Goal: Transaction & Acquisition: Purchase product/service

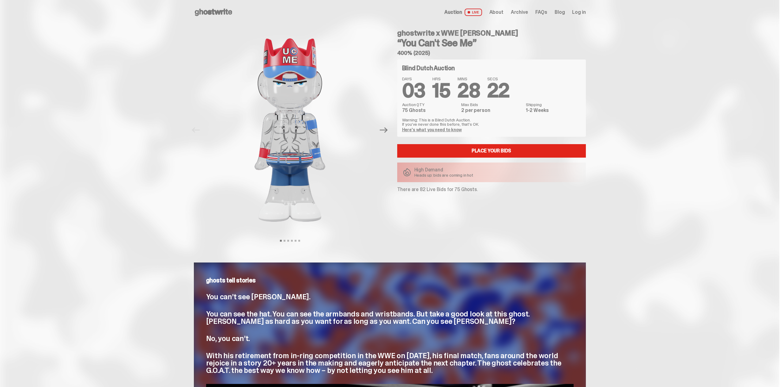
click at [423, 29] on h4 "ghostwrite x WWE [PERSON_NAME]" at bounding box center [491, 32] width 189 height 7
click at [423, 34] on h4 "ghostwrite x WWE [PERSON_NAME]" at bounding box center [491, 32] width 189 height 7
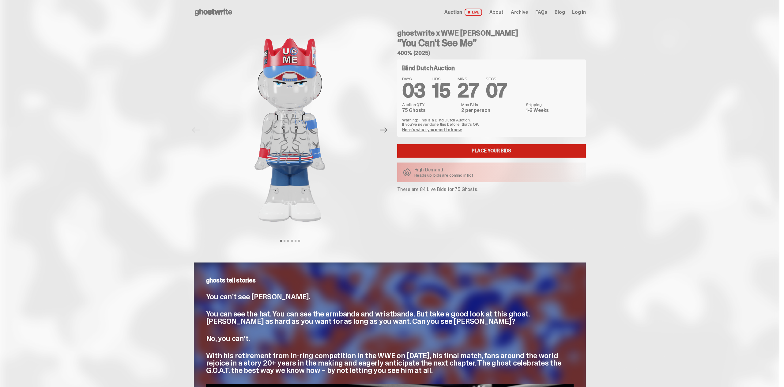
click at [495, 149] on link "Place your Bids" at bounding box center [491, 150] width 189 height 13
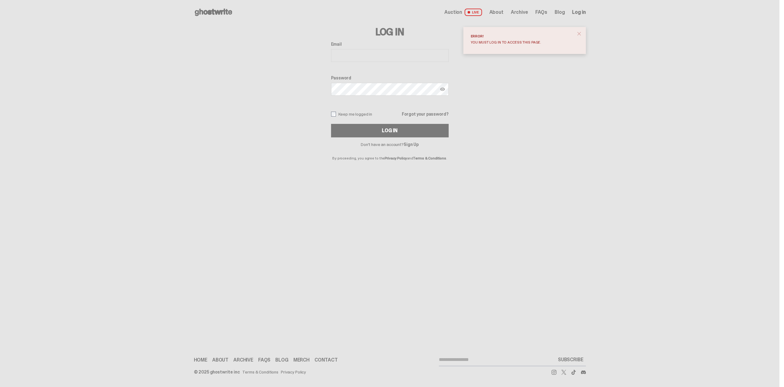
click at [598, 189] on div "Open main menu Home Auction LIVE About Archive FAQs Blog" at bounding box center [390, 193] width 780 height 387
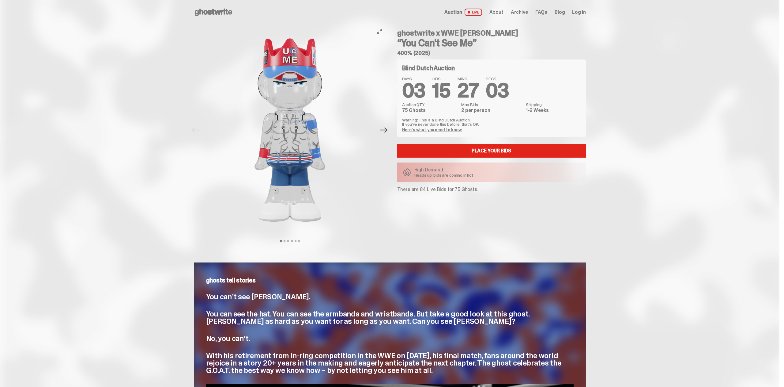
click at [388, 132] on icon "Next" at bounding box center [384, 130] width 8 height 8
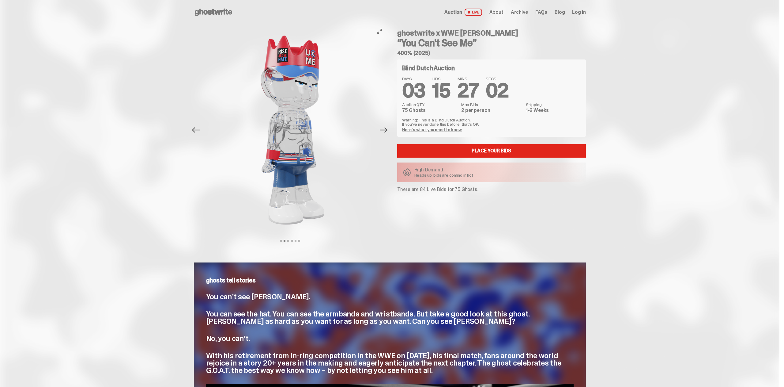
click at [388, 132] on icon "Next" at bounding box center [384, 130] width 8 height 8
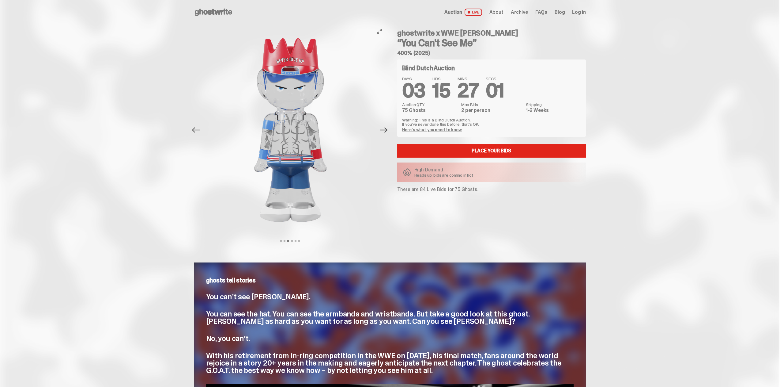
click at [388, 132] on icon "Next" at bounding box center [384, 130] width 8 height 8
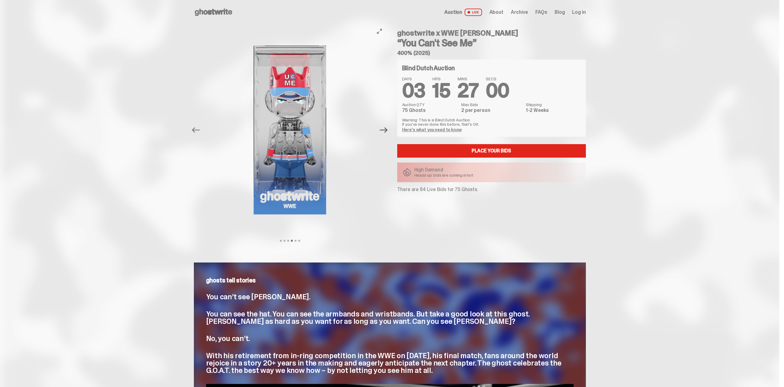
click at [388, 132] on icon "Next" at bounding box center [384, 130] width 8 height 8
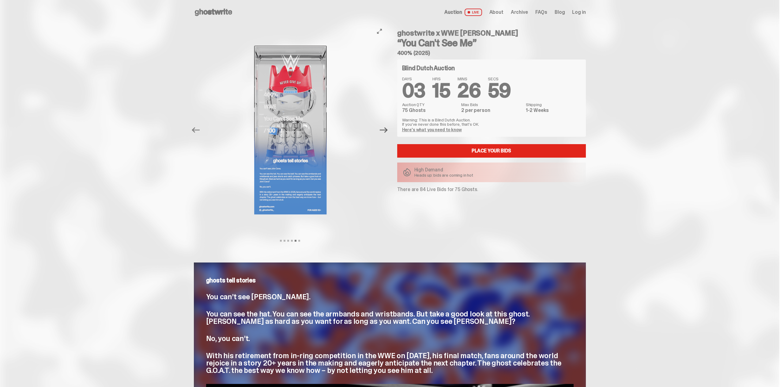
click at [388, 132] on icon "Next" at bounding box center [384, 130] width 8 height 8
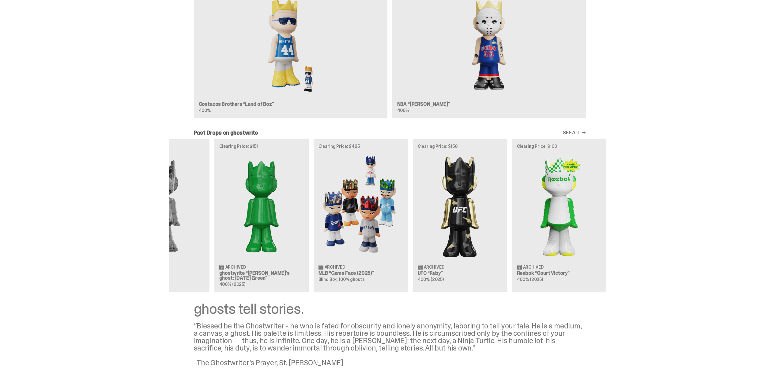
scroll to position [0, 199]
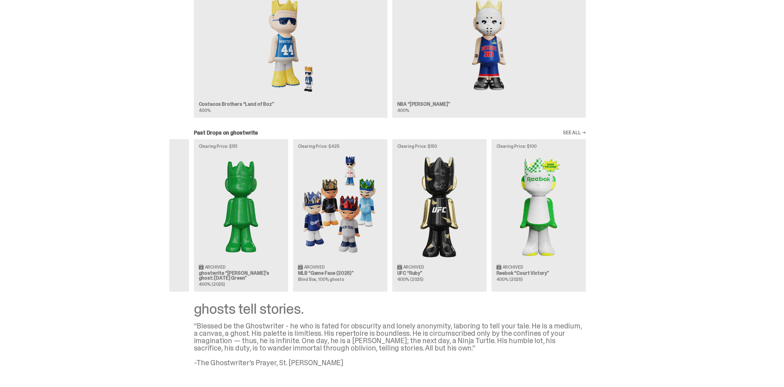
click at [233, 235] on div "Clearing Price: $500 Archived NBA “Game Face (2025)” Blind Box, 100% ghosts Cle…" at bounding box center [389, 215] width 441 height 152
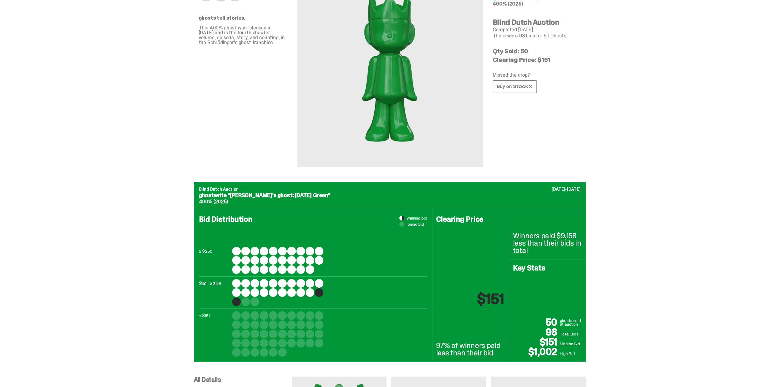
scroll to position [63, 0]
